Goal: Information Seeking & Learning: Check status

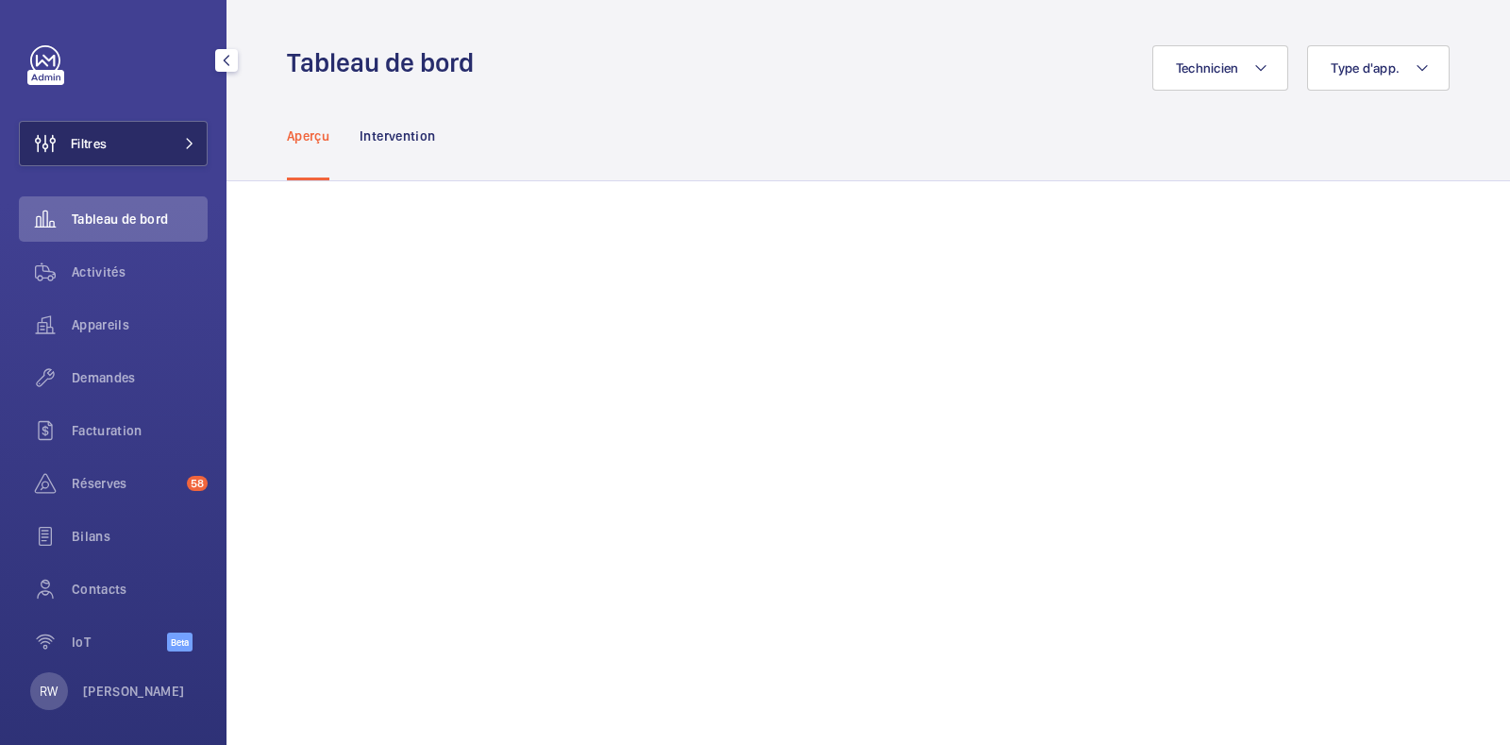
click at [136, 144] on button "Filtres" at bounding box center [113, 143] width 189 height 45
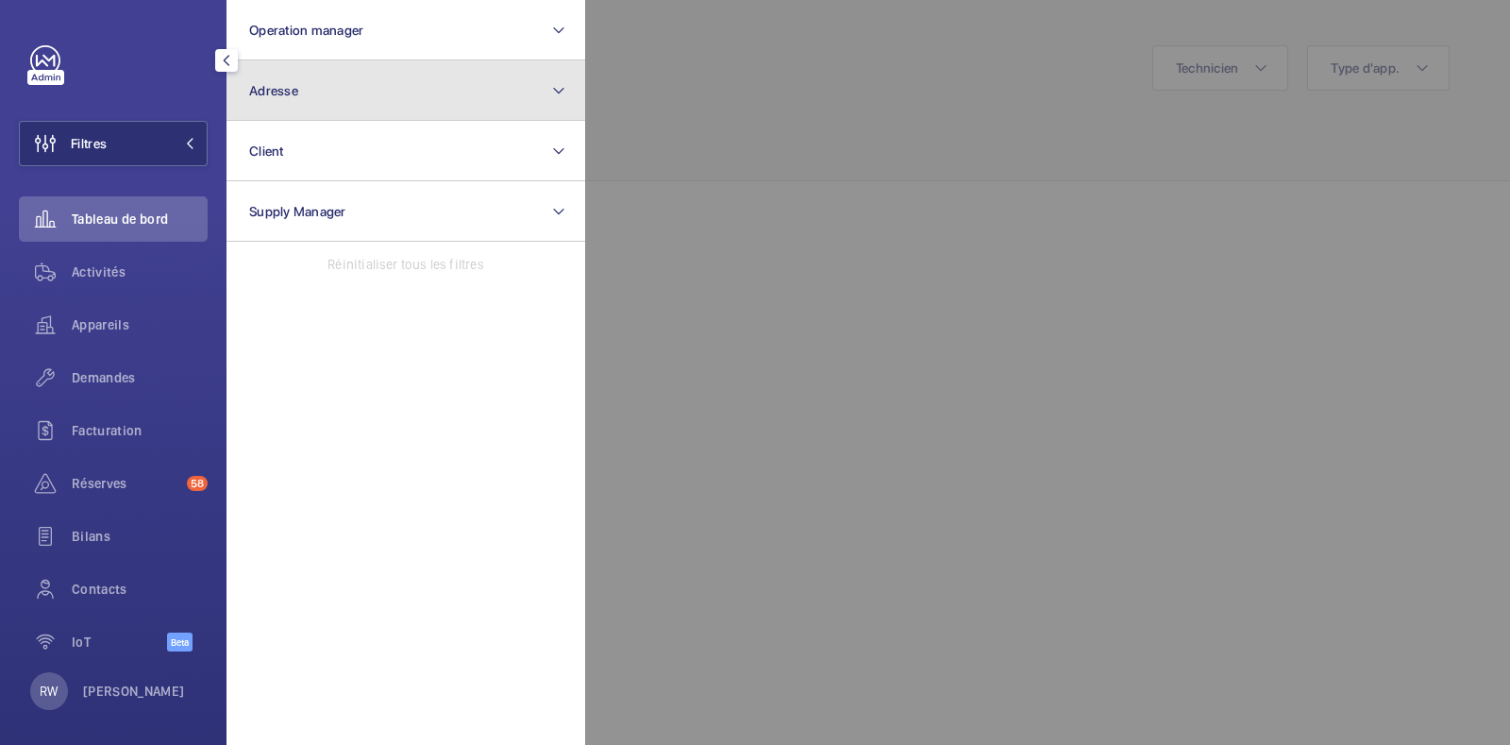
click at [290, 94] on span "Adresse" at bounding box center [273, 90] width 49 height 15
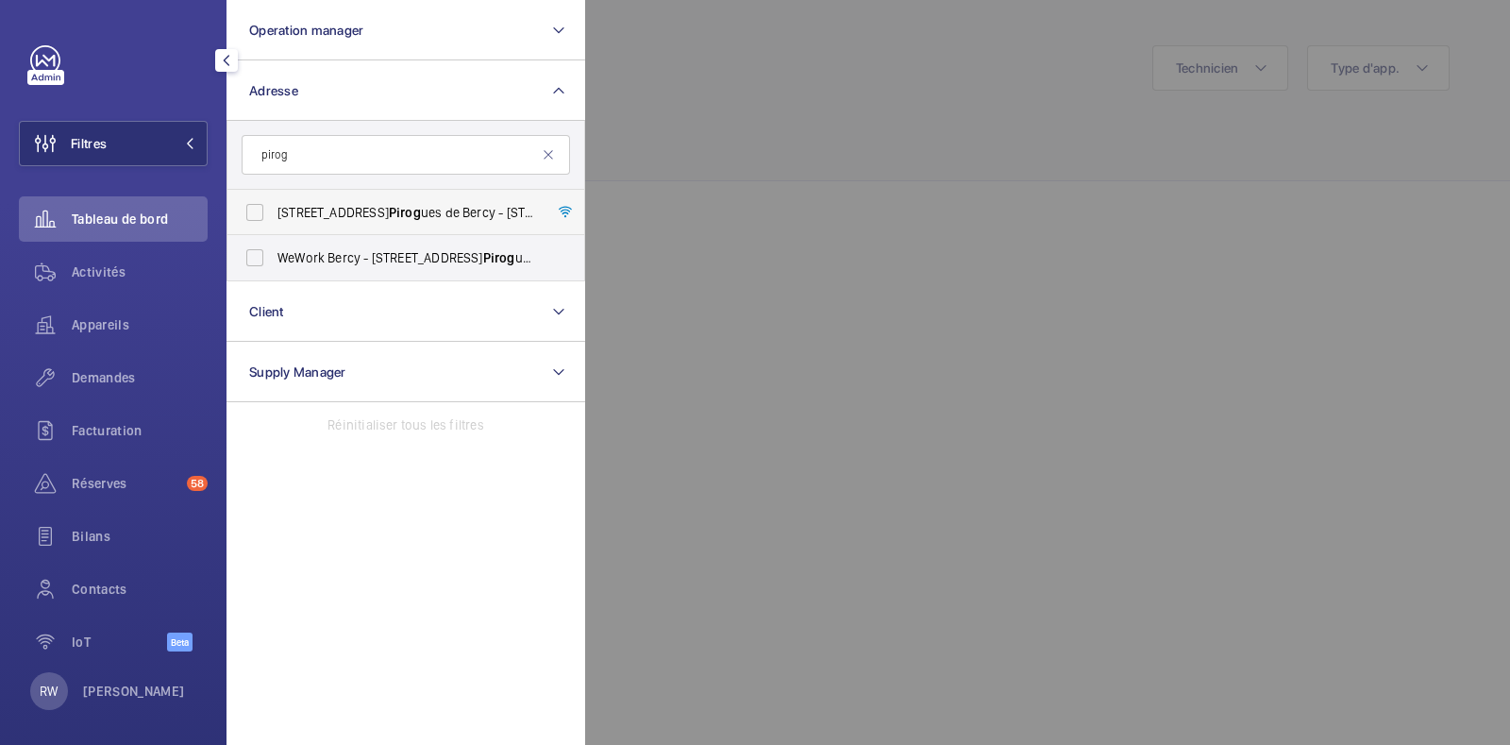
type input "pirog"
click at [259, 200] on label "[STREET_ADDRESS] de Bercy - [STREET_ADDRESS]" at bounding box center [392, 212] width 329 height 45
click at [259, 200] on input "[STREET_ADDRESS] de Bercy - [STREET_ADDRESS]" at bounding box center [255, 213] width 38 height 38
checkbox input "true"
click at [256, 246] on label "WeWork Bercy - [STREET_ADDRESS]" at bounding box center [392, 257] width 329 height 45
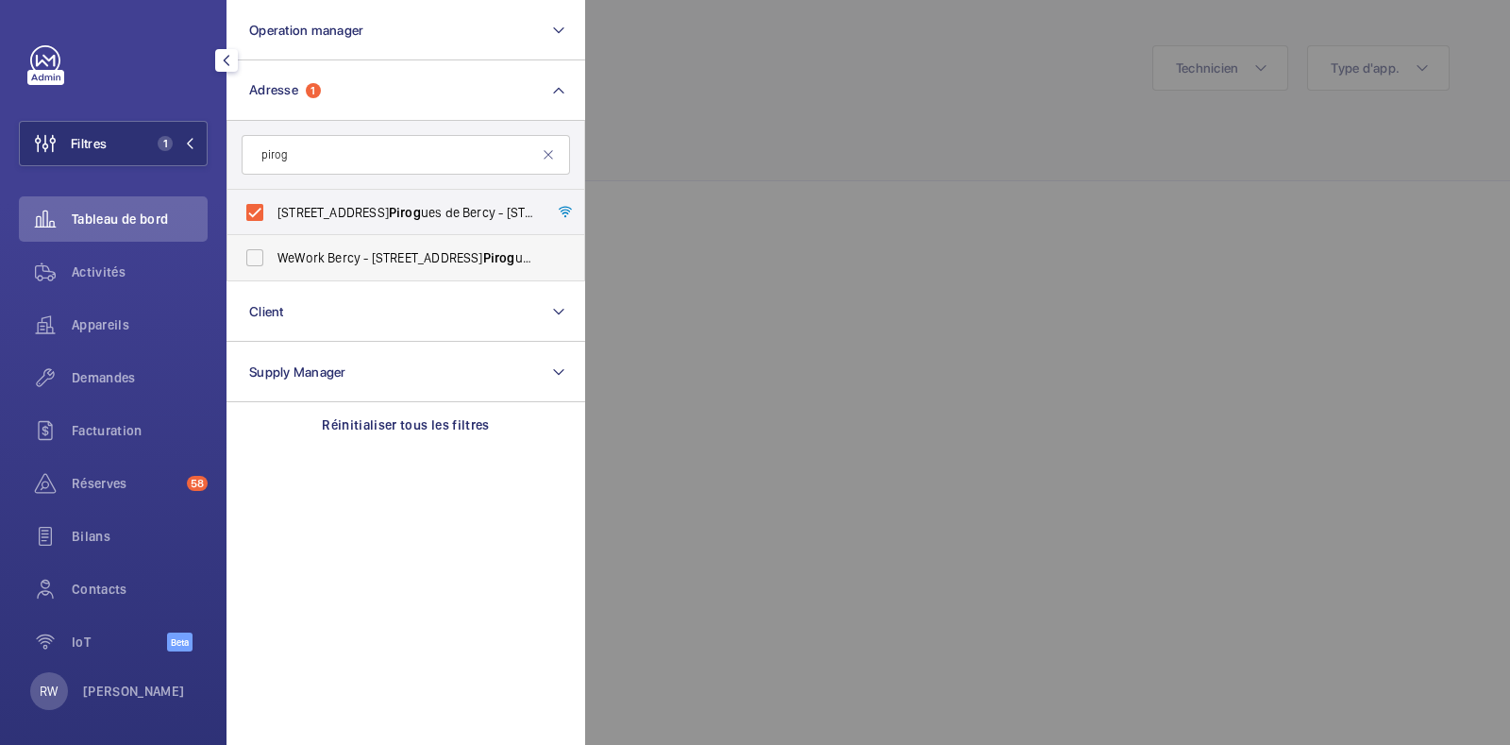
click at [256, 246] on input "WeWork Bercy - [STREET_ADDRESS]" at bounding box center [255, 258] width 38 height 38
checkbox input "true"
click at [706, 86] on div at bounding box center [1340, 372] width 1510 height 745
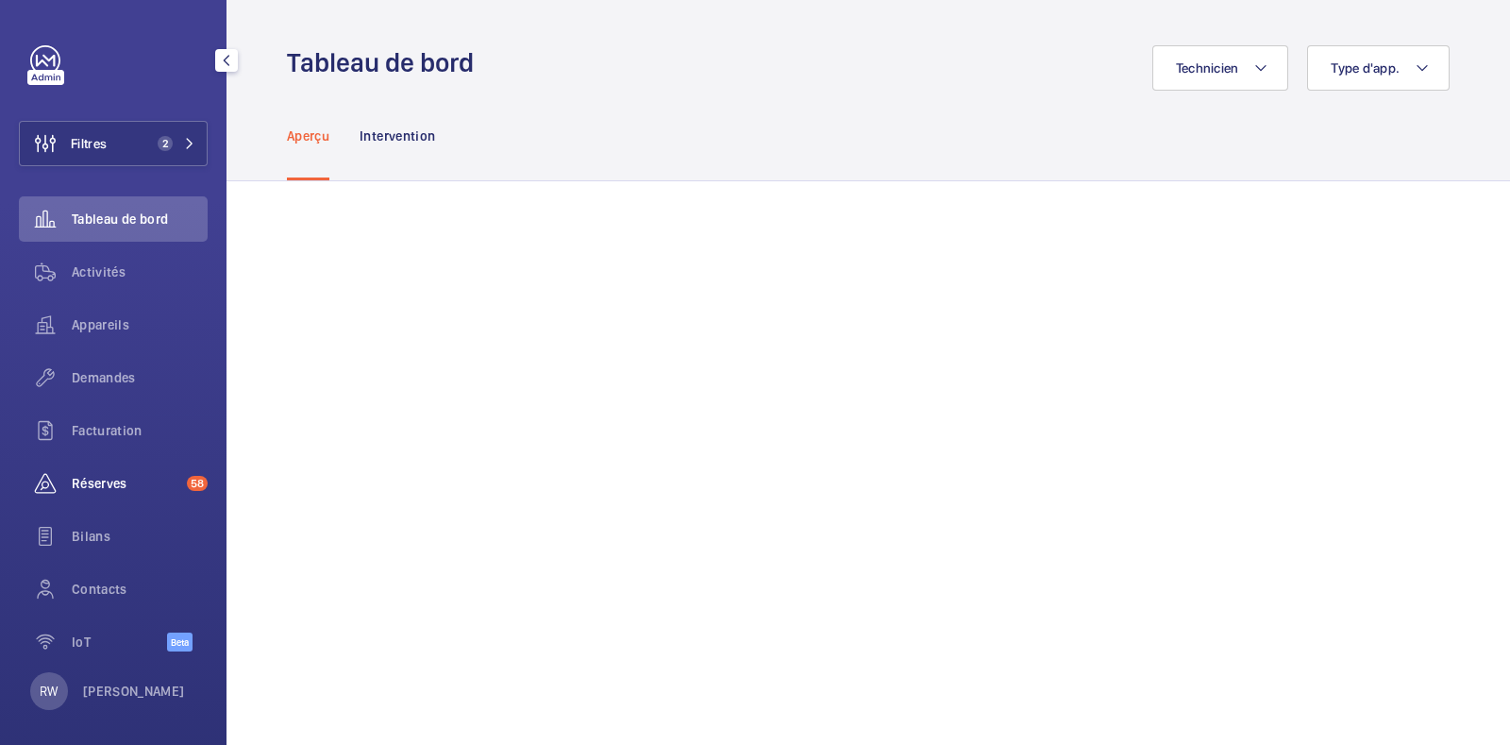
click at [109, 484] on span "Réserves" at bounding box center [126, 483] width 108 height 19
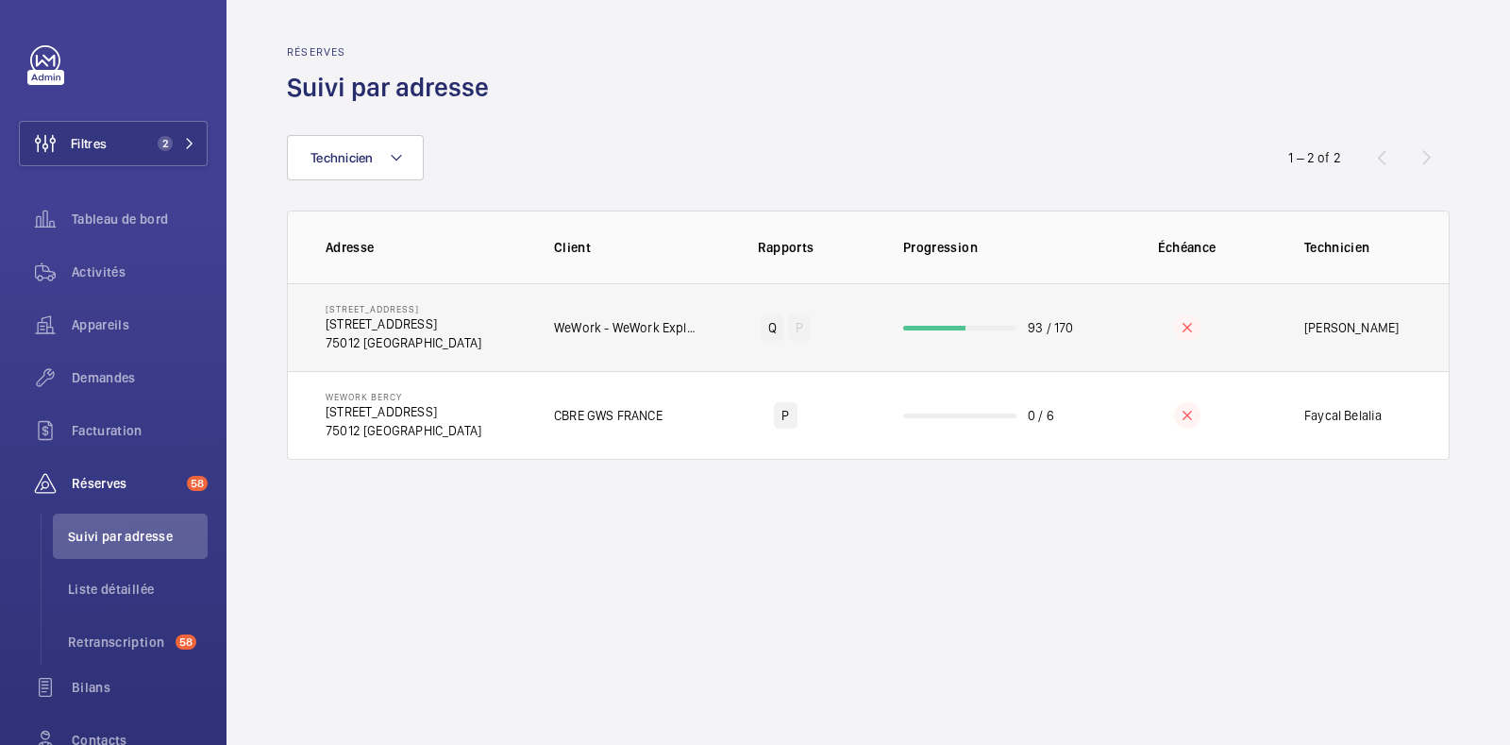
click at [1018, 311] on td "93 / 170" at bounding box center [986, 327] width 227 height 88
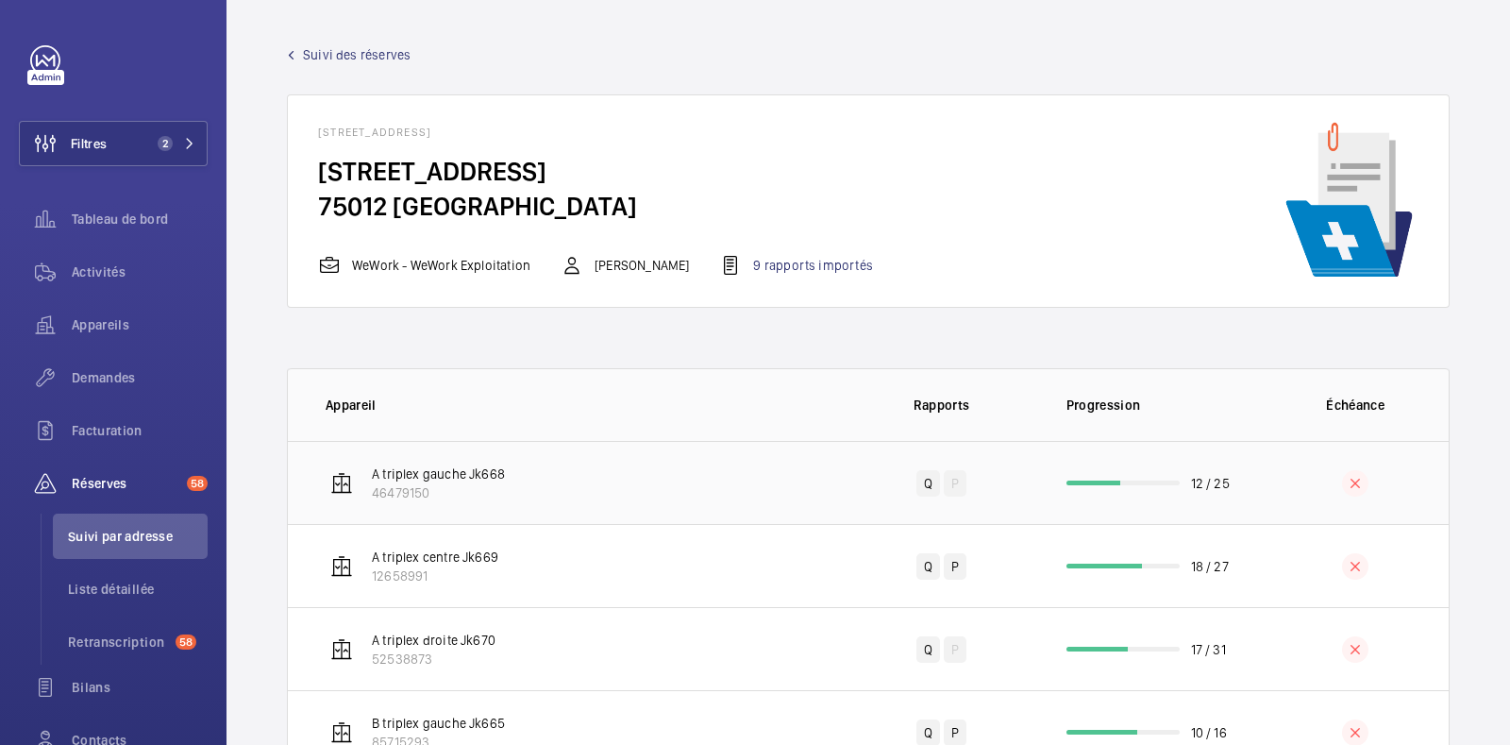
click at [712, 498] on td "A triplex gauche Jk668 46479150" at bounding box center [568, 482] width 560 height 83
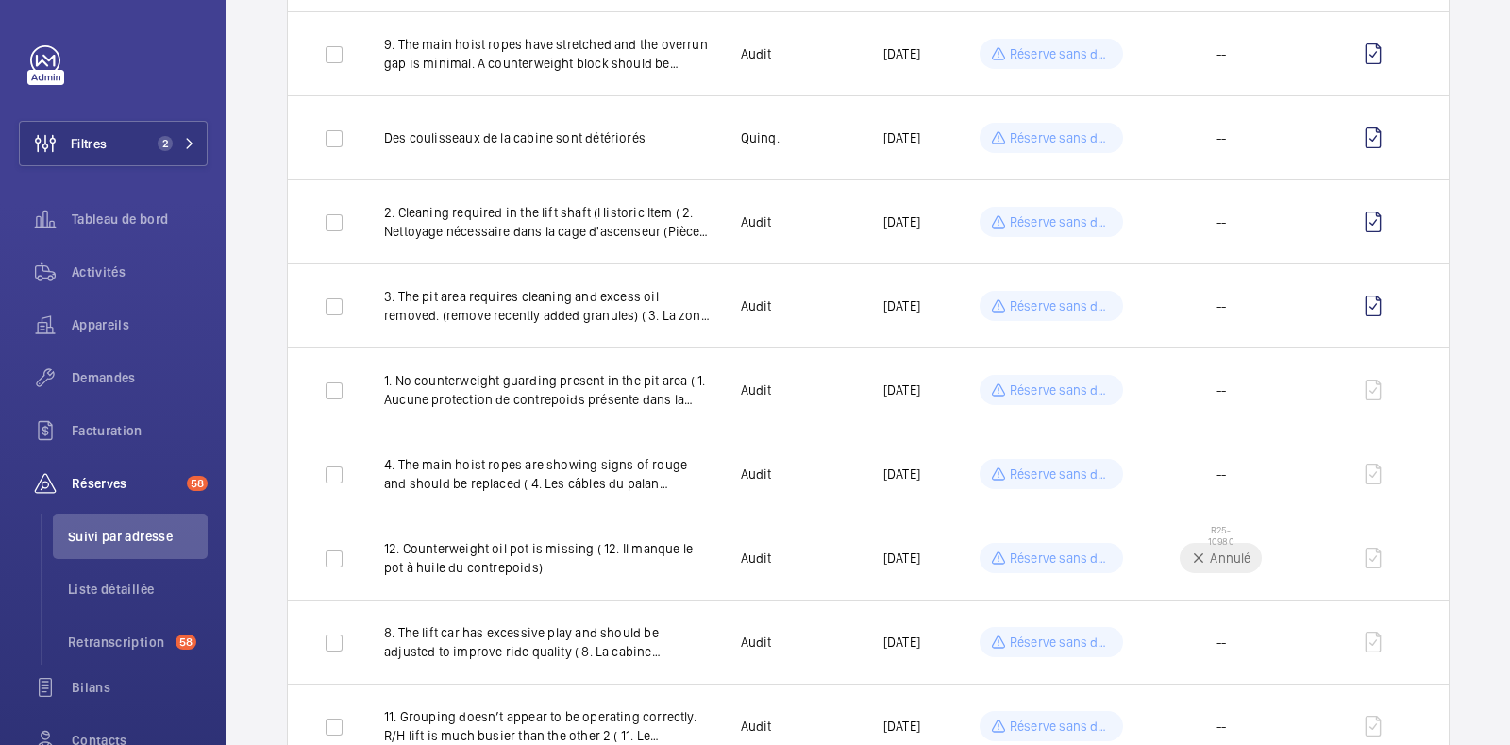
scroll to position [464, 0]
click at [628, 484] on p "4. The main hoist ropes are showing signs of rouge and should be replaced ( 4. …" at bounding box center [547, 475] width 327 height 38
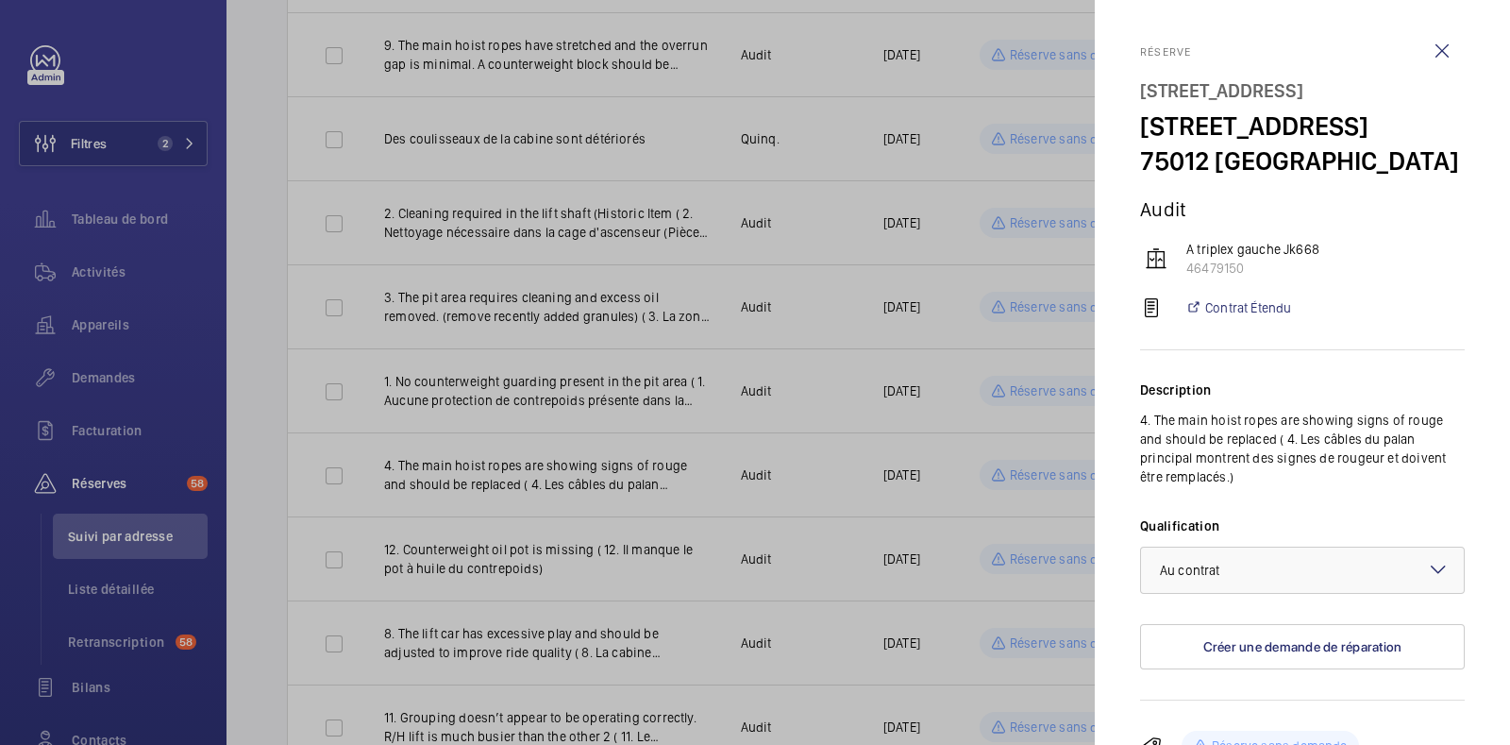
click at [591, 486] on div at bounding box center [755, 372] width 1510 height 745
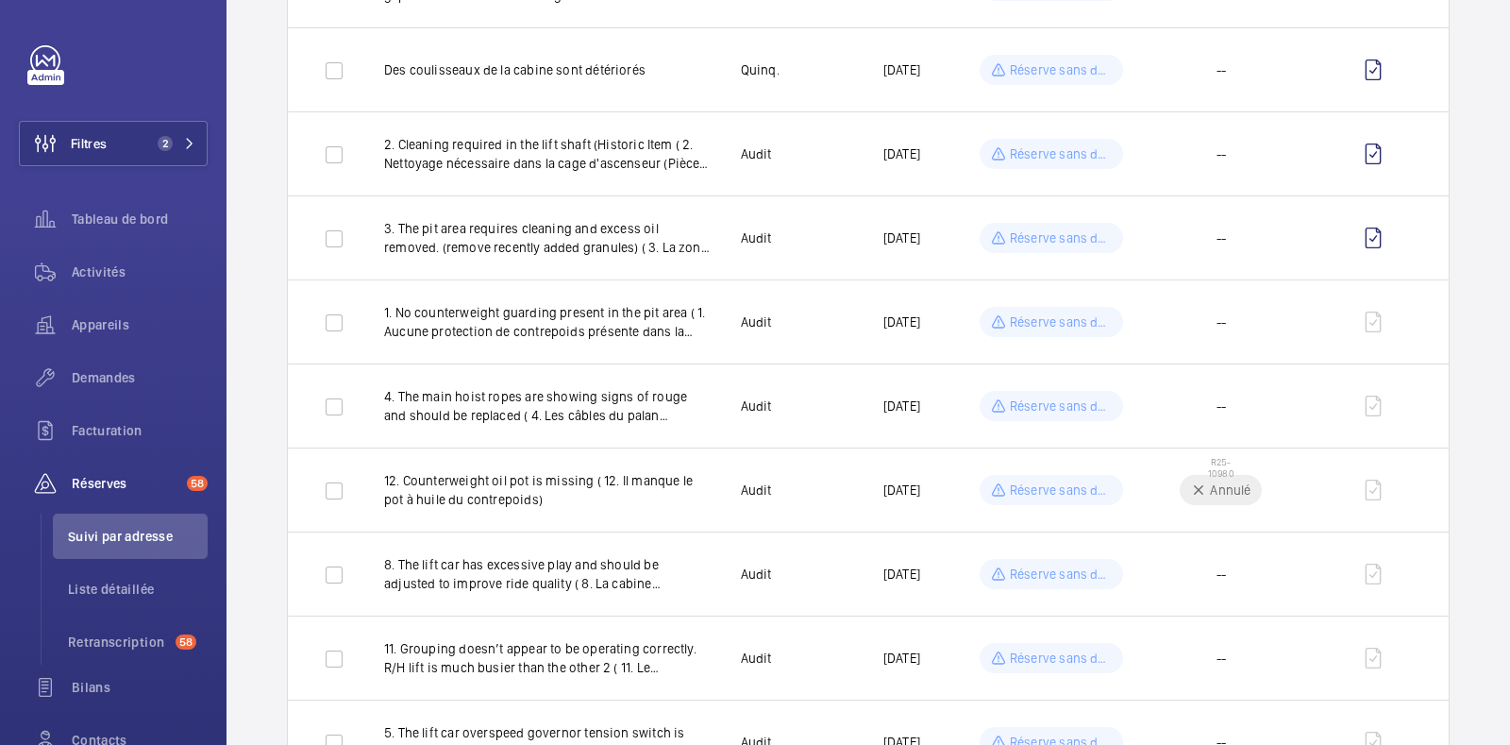
scroll to position [547, 0]
